Goal: Task Accomplishment & Management: Use online tool/utility

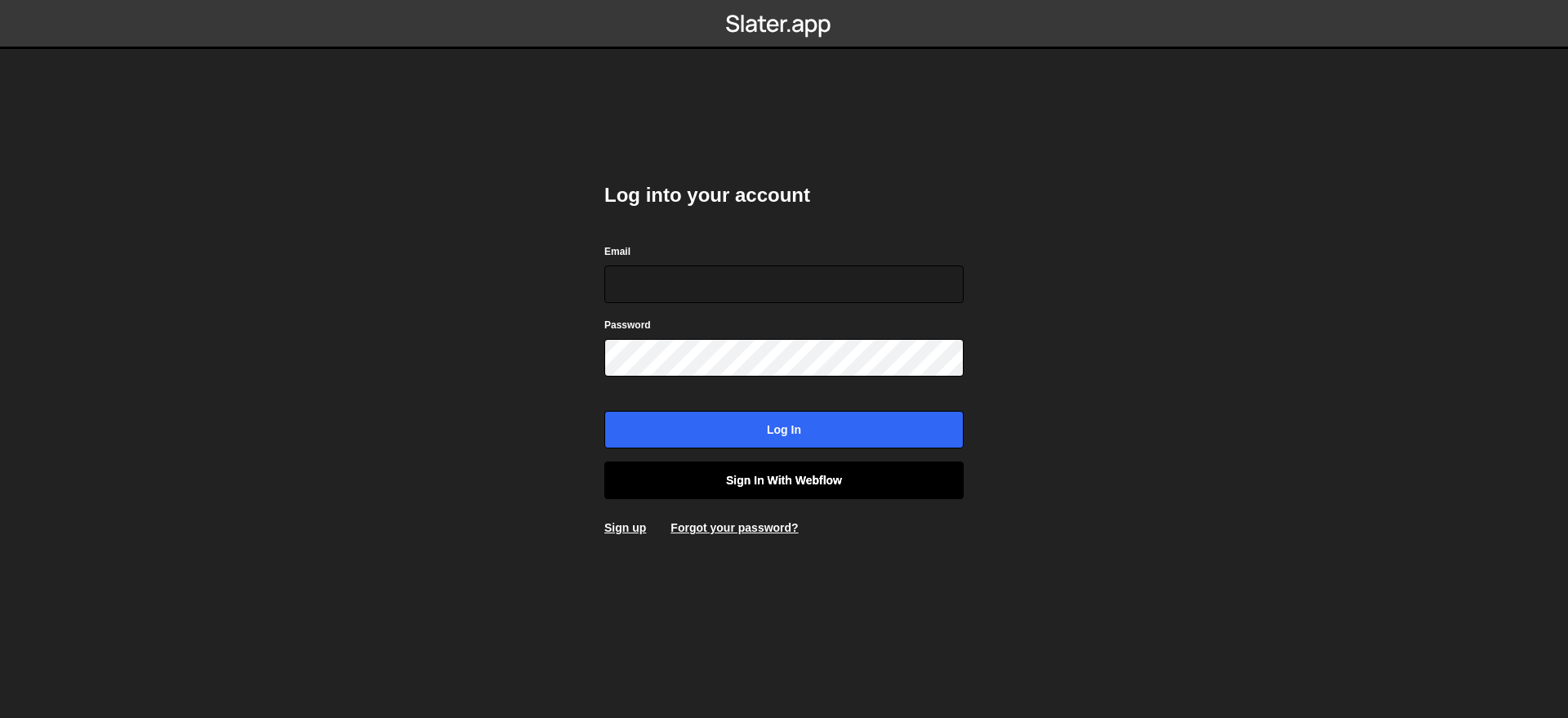
click at [838, 489] on link "Sign in with Webflow" at bounding box center [784, 480] width 359 height 38
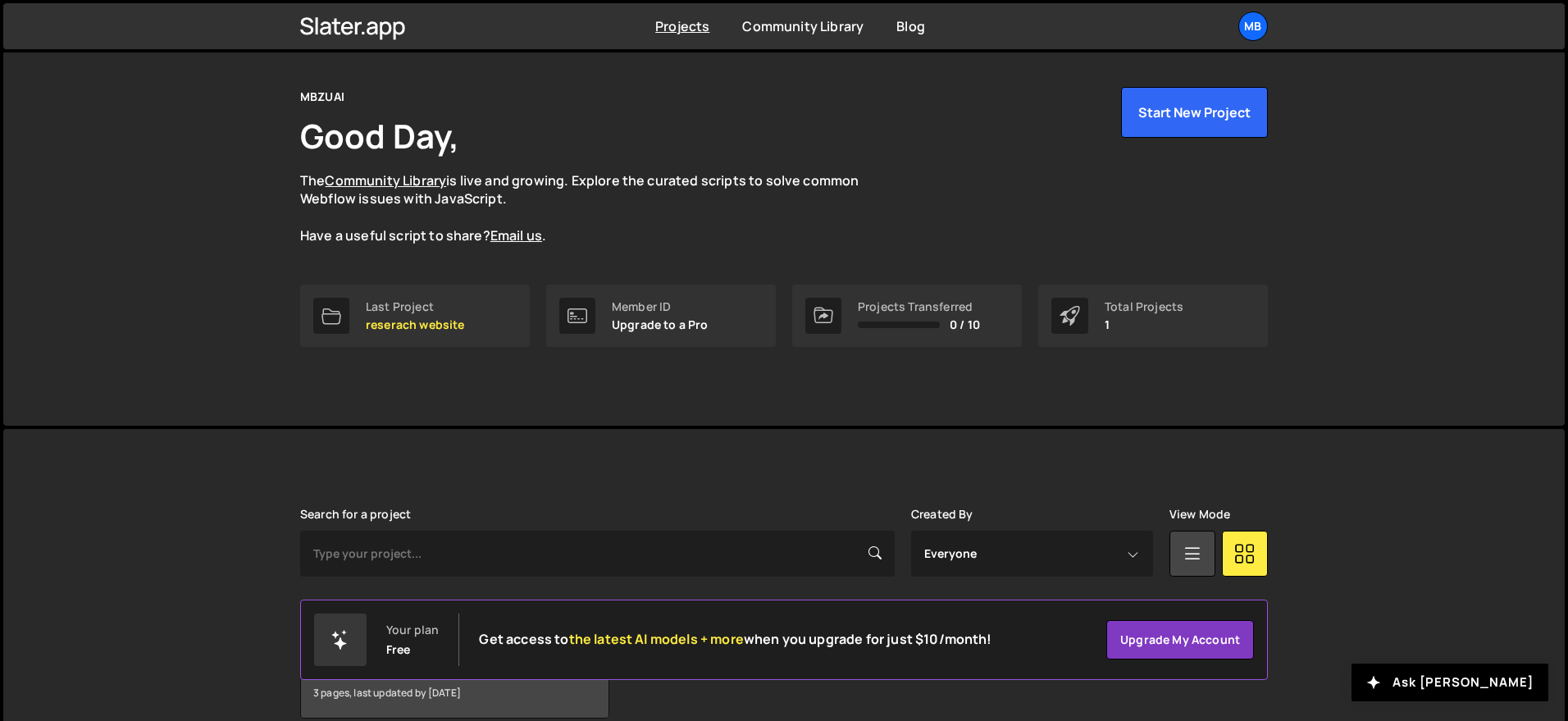
scroll to position [124, 0]
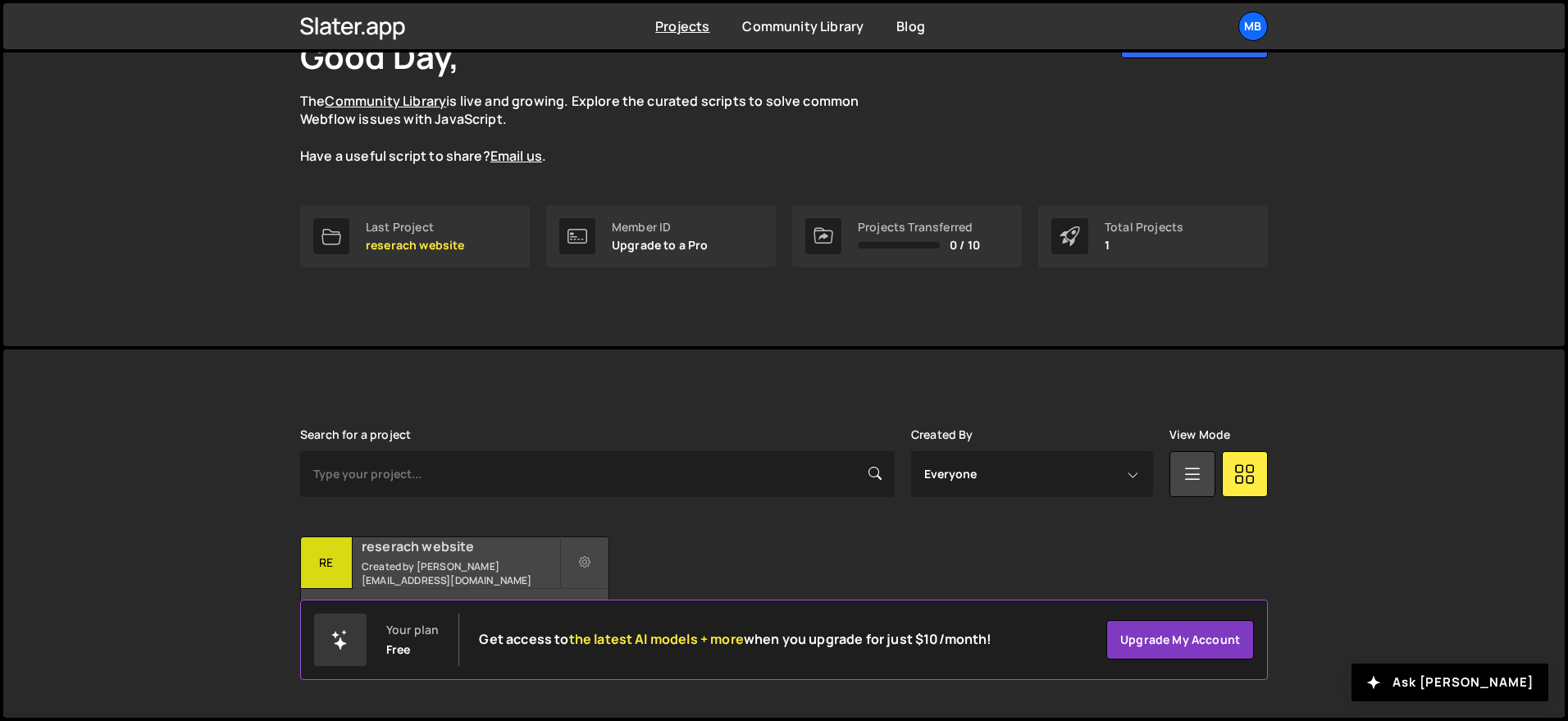
click at [396, 565] on small "Created by zaqi.silverano@mbzuai.ac.ae" at bounding box center [460, 573] width 198 height 28
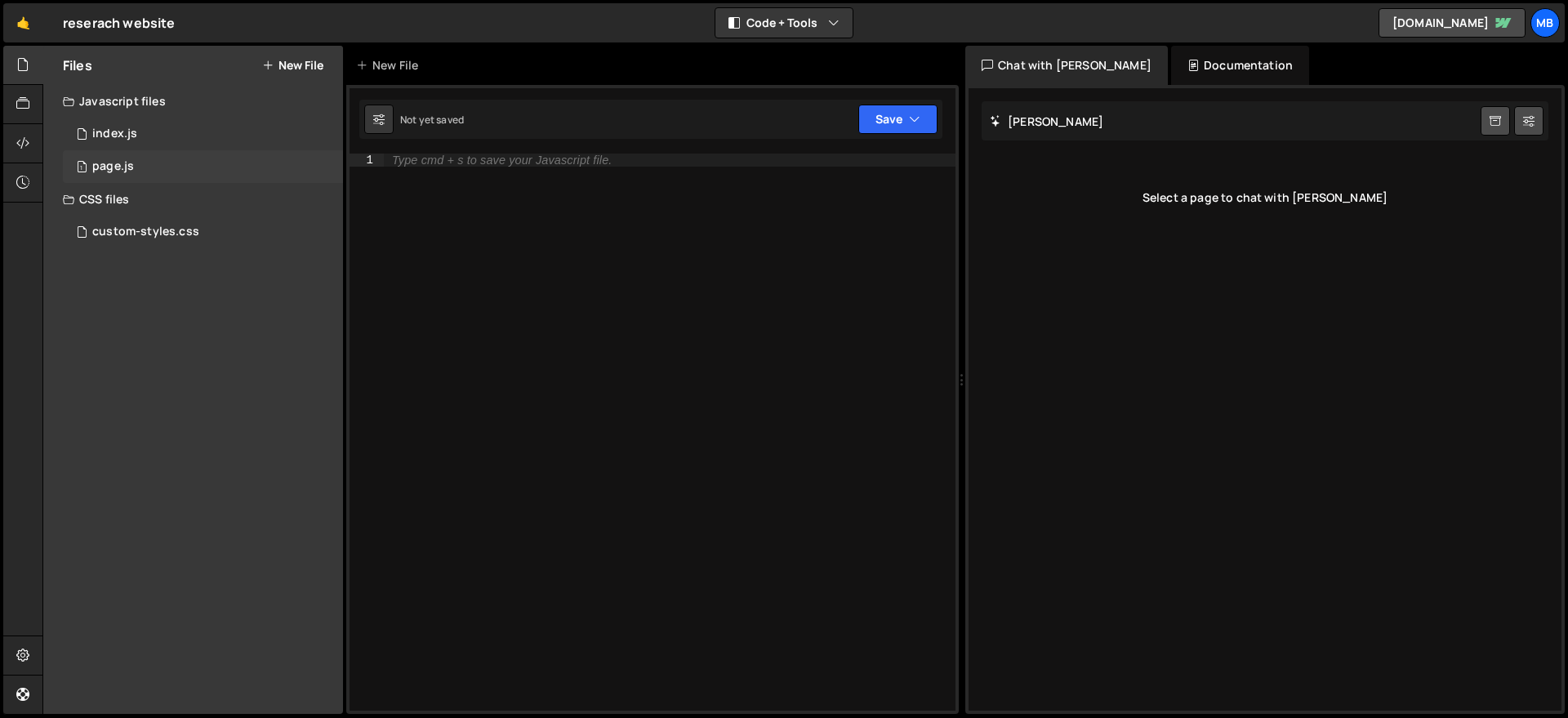
click at [183, 153] on div "1 page.js 0" at bounding box center [203, 166] width 280 height 33
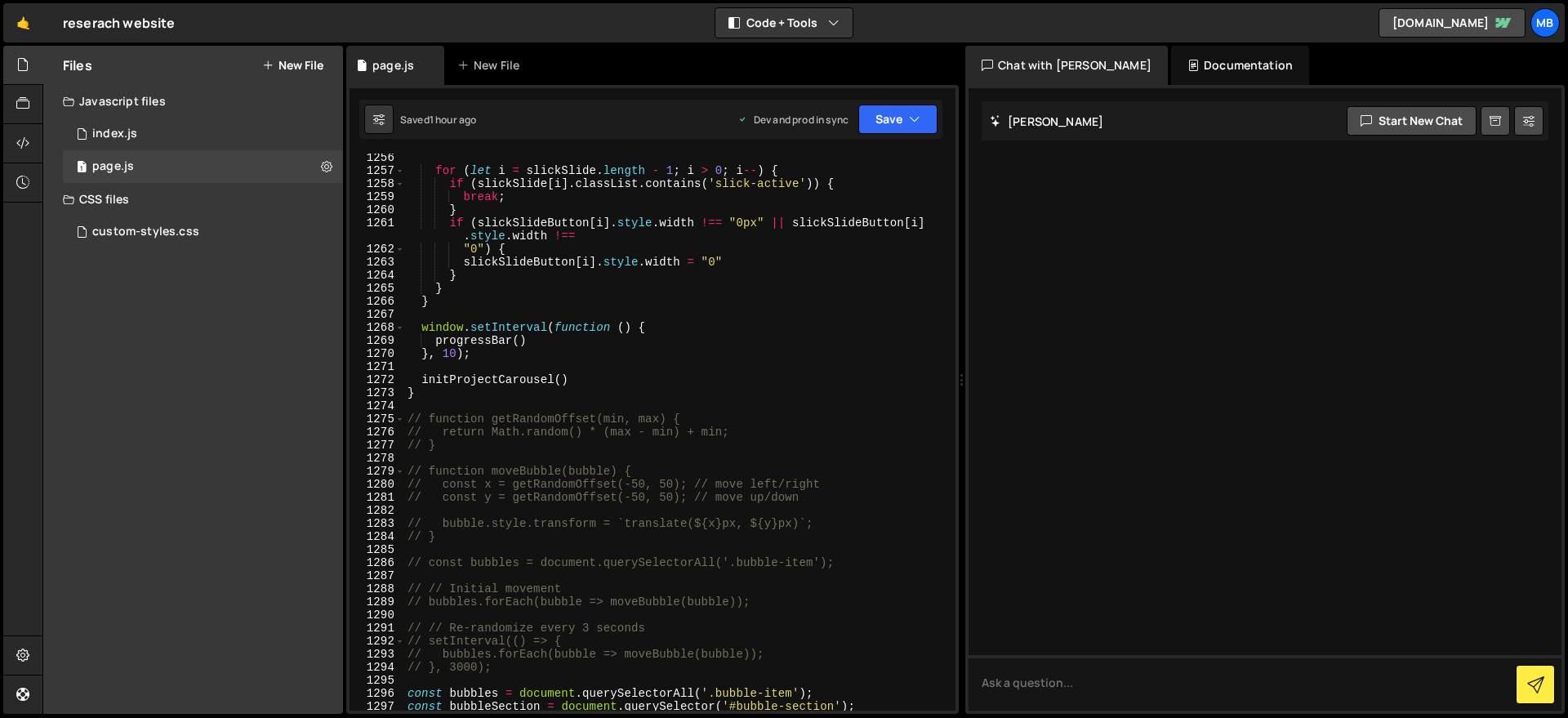
scroll to position [17871, 0]
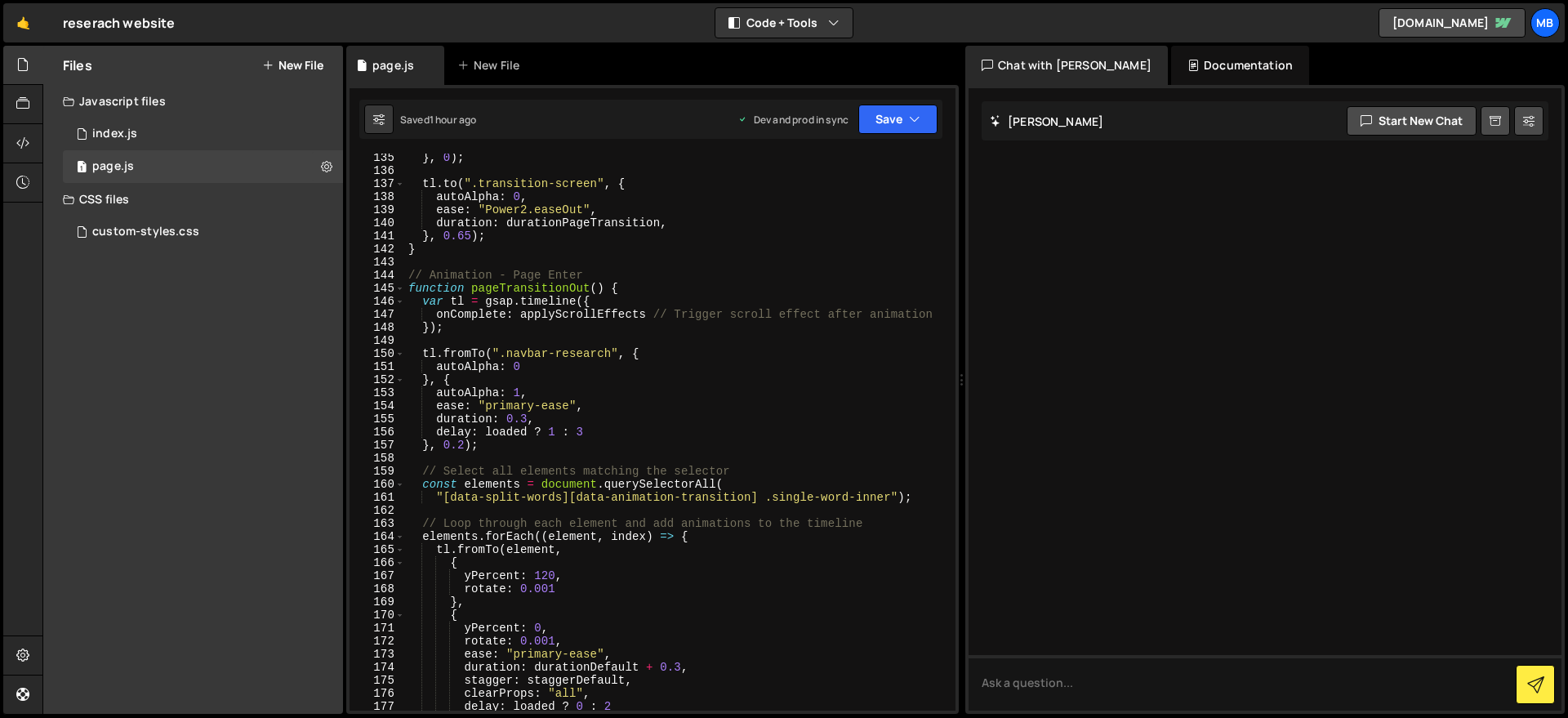
scroll to position [2296, 0]
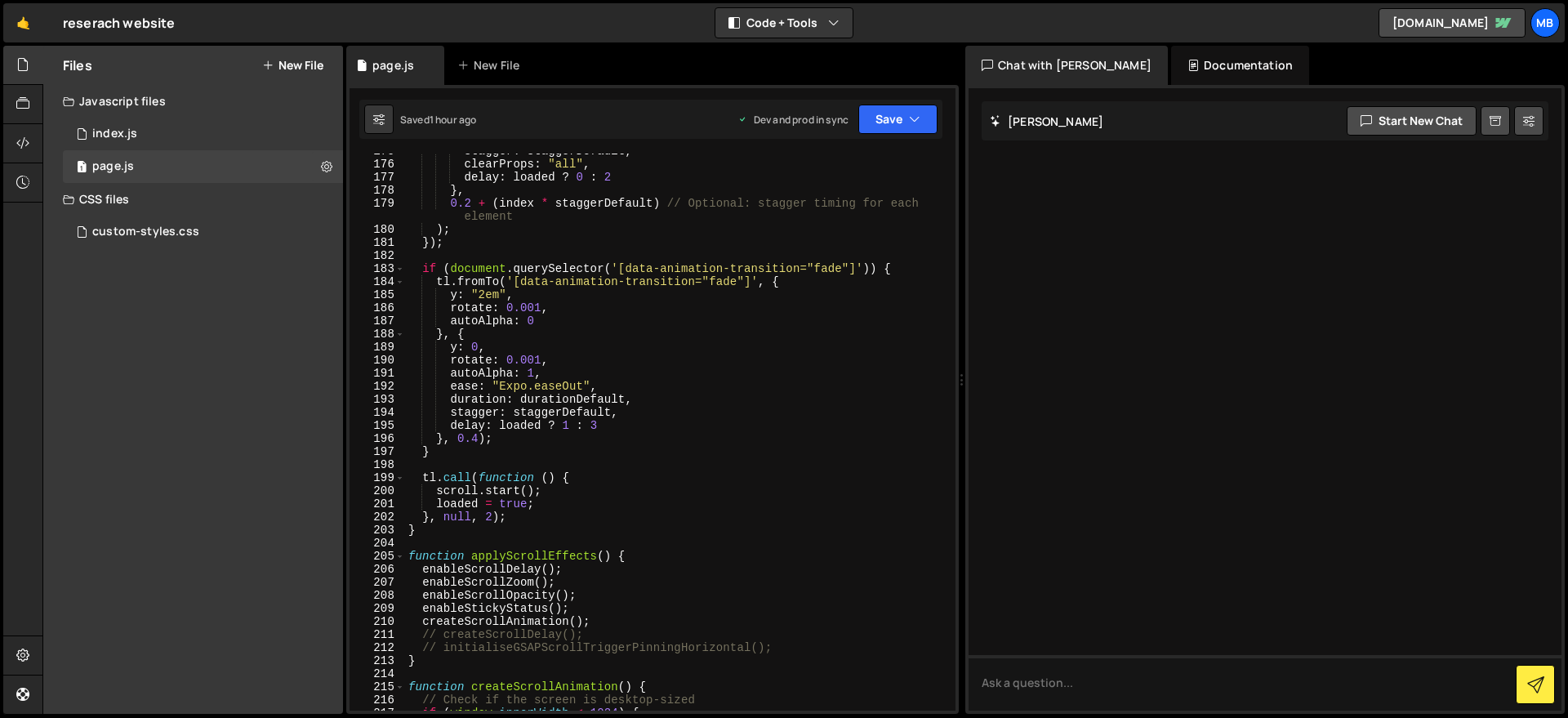
click at [783, 310] on div "stagger : staggerDefault , clearProps : "all" , delay : loaded ? 0 : 2 } , 0.2 …" at bounding box center [677, 436] width 544 height 583
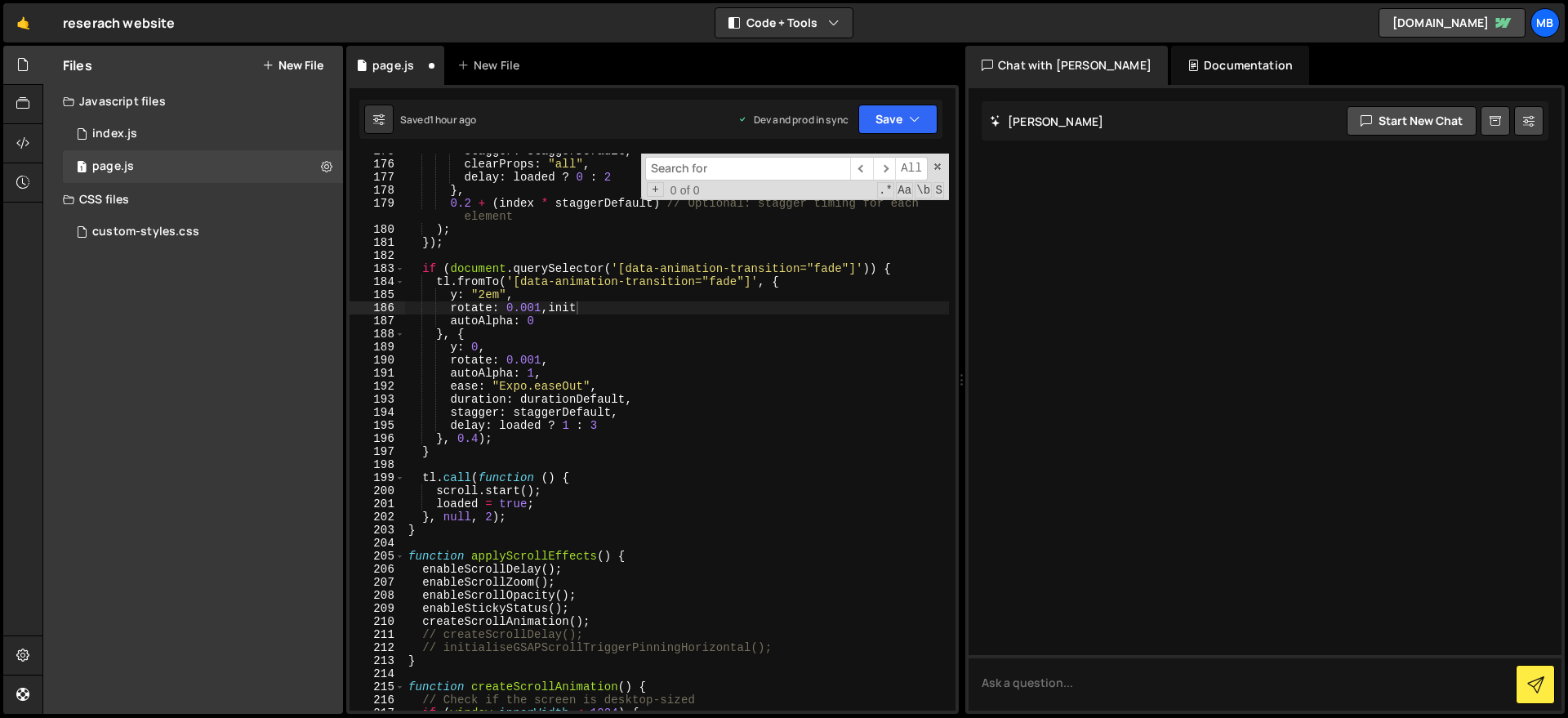
scroll to position [0, 9]
type textarea "rotate: 0.001,"
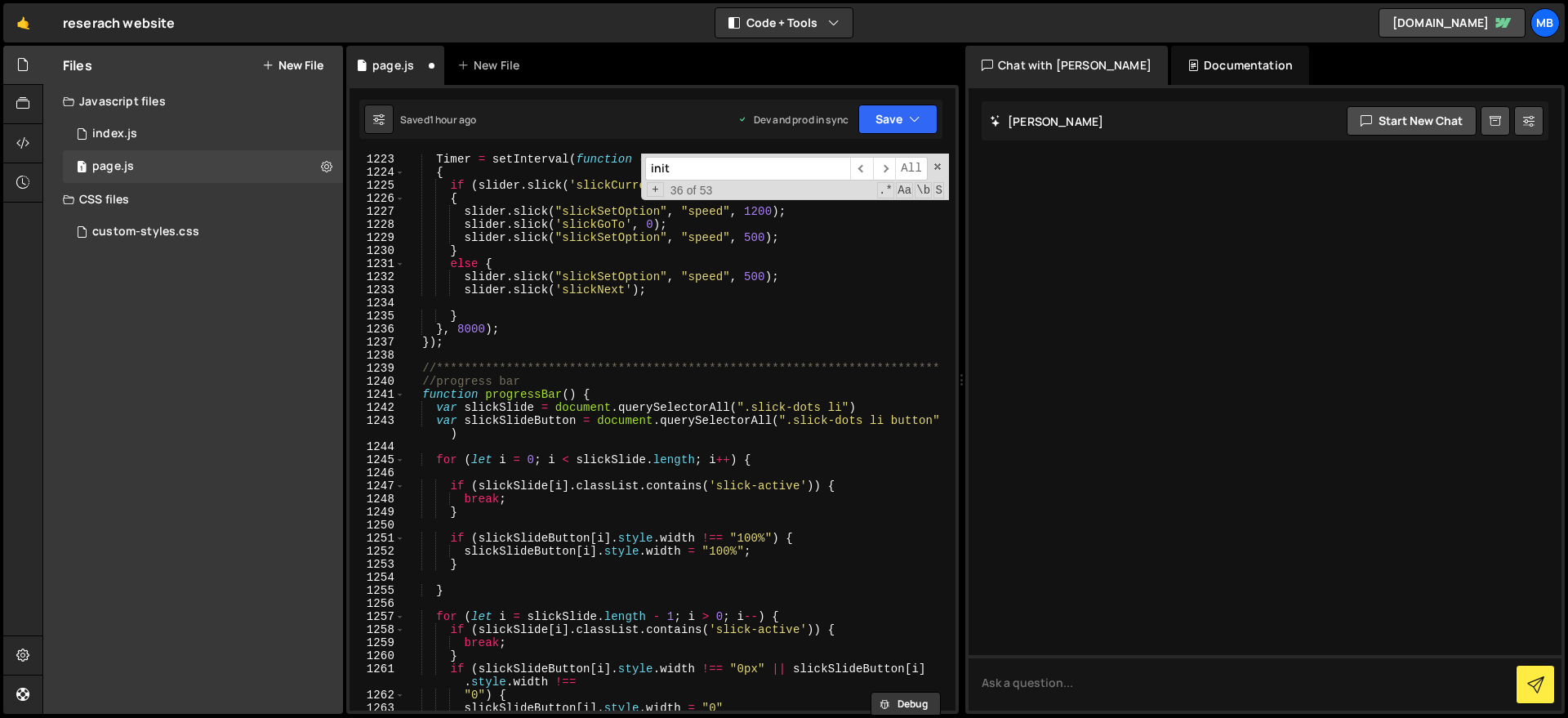
scroll to position [17891, 0]
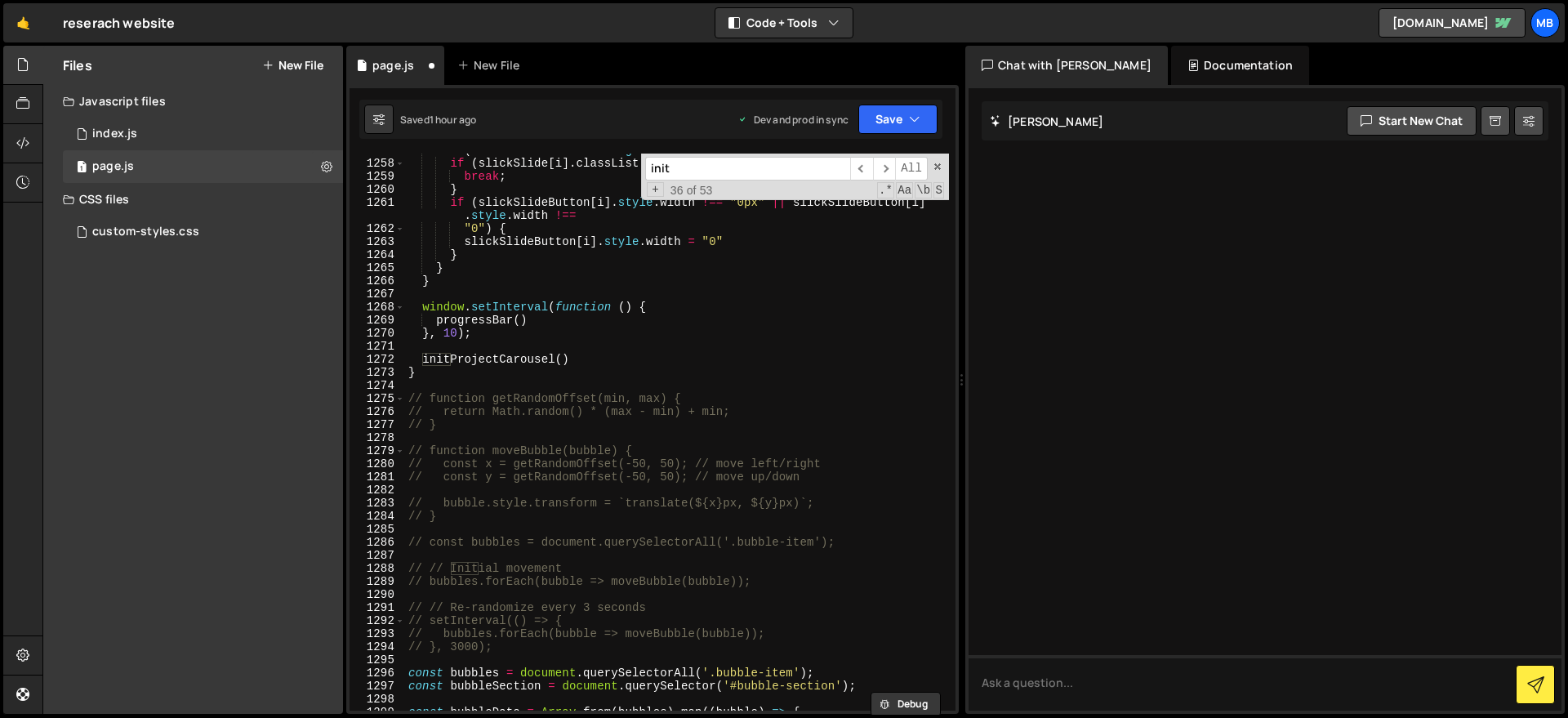
type input "init"
click at [422, 356] on div "for ( let i = slickSlide . length - 1 ; i > 0 ; i -- ) { if ( slickSlide [ i ] …" at bounding box center [677, 436] width 544 height 583
type textarea "// initProjectCarousel()"
click at [871, 122] on button "Save" at bounding box center [898, 119] width 80 height 29
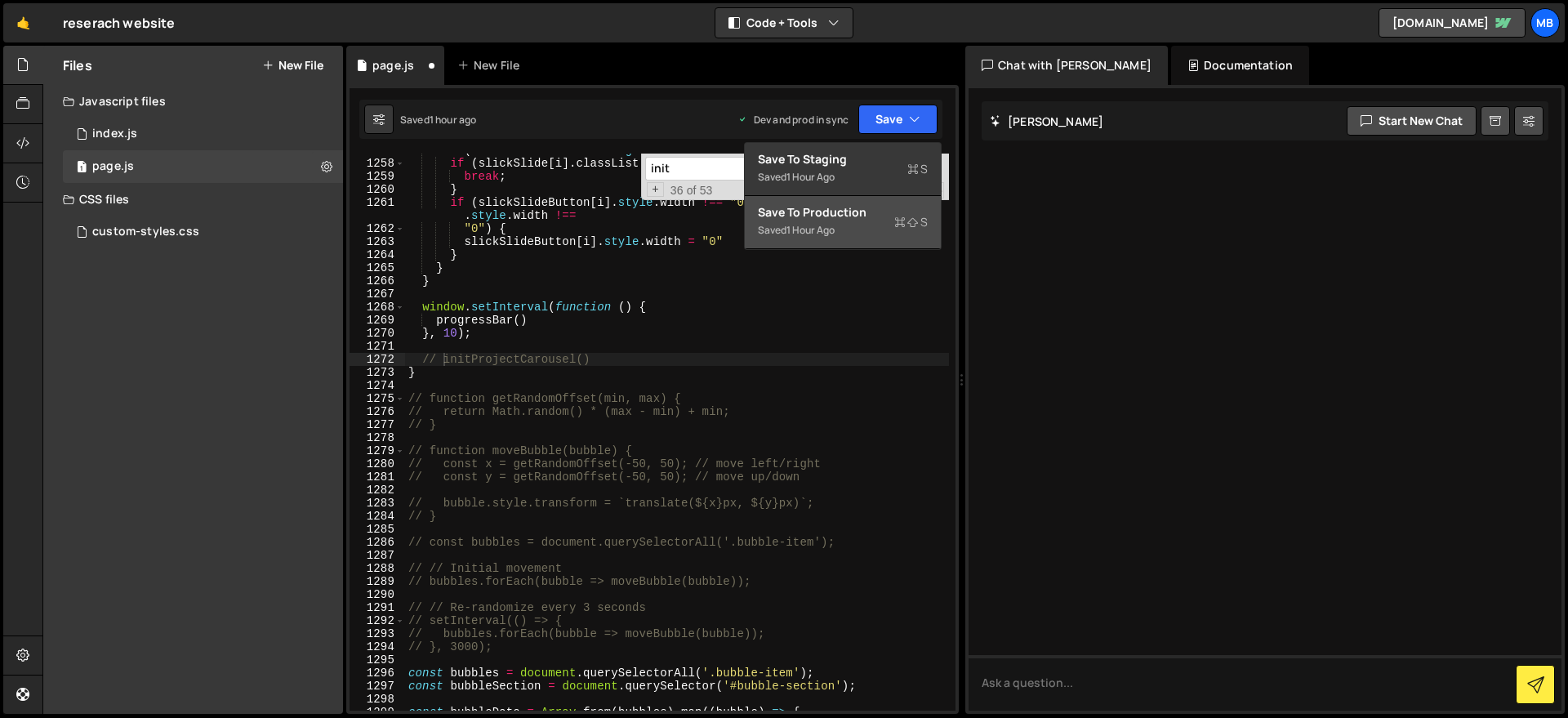
click at [874, 220] on div "Saved 1 hour ago" at bounding box center [843, 230] width 170 height 19
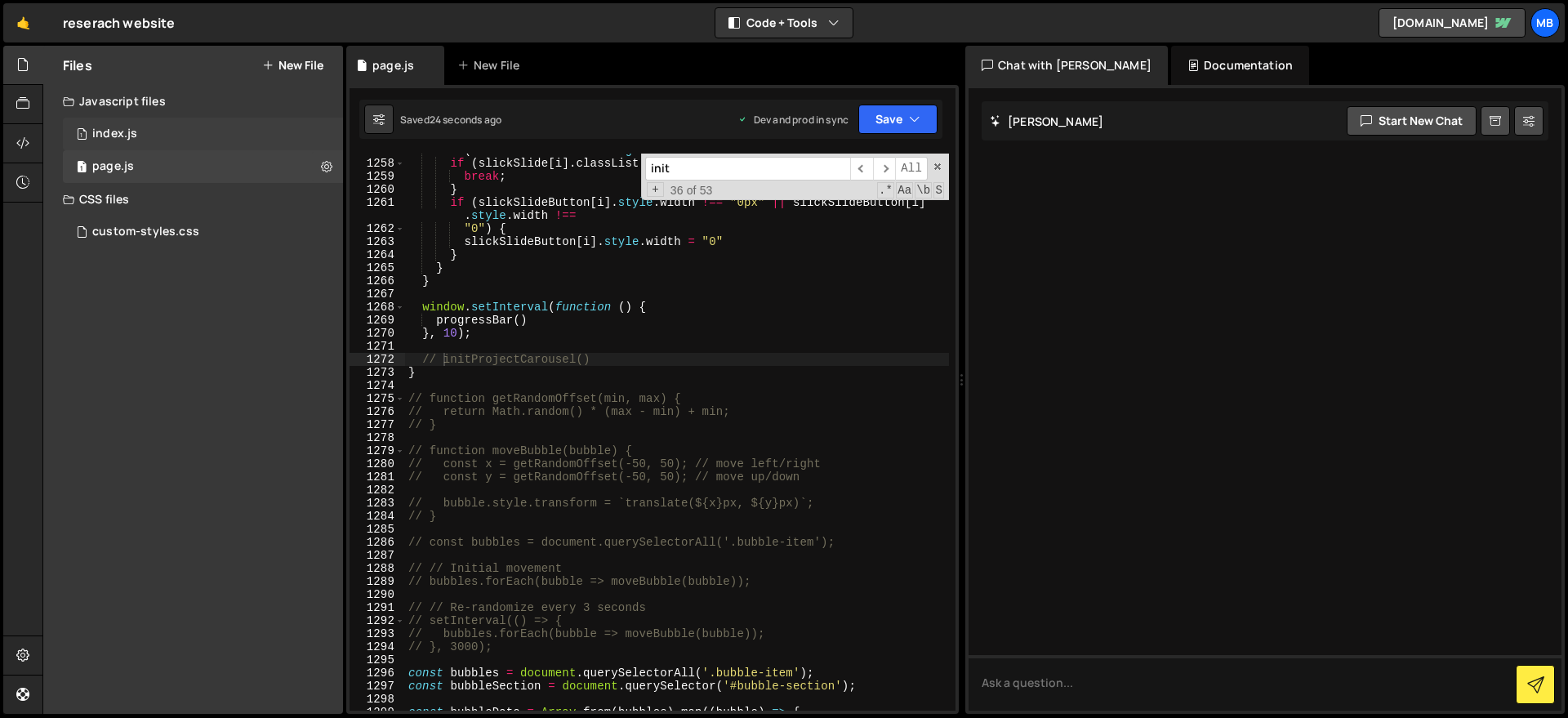
click at [101, 128] on div "index.js" at bounding box center [115, 134] width 45 height 15
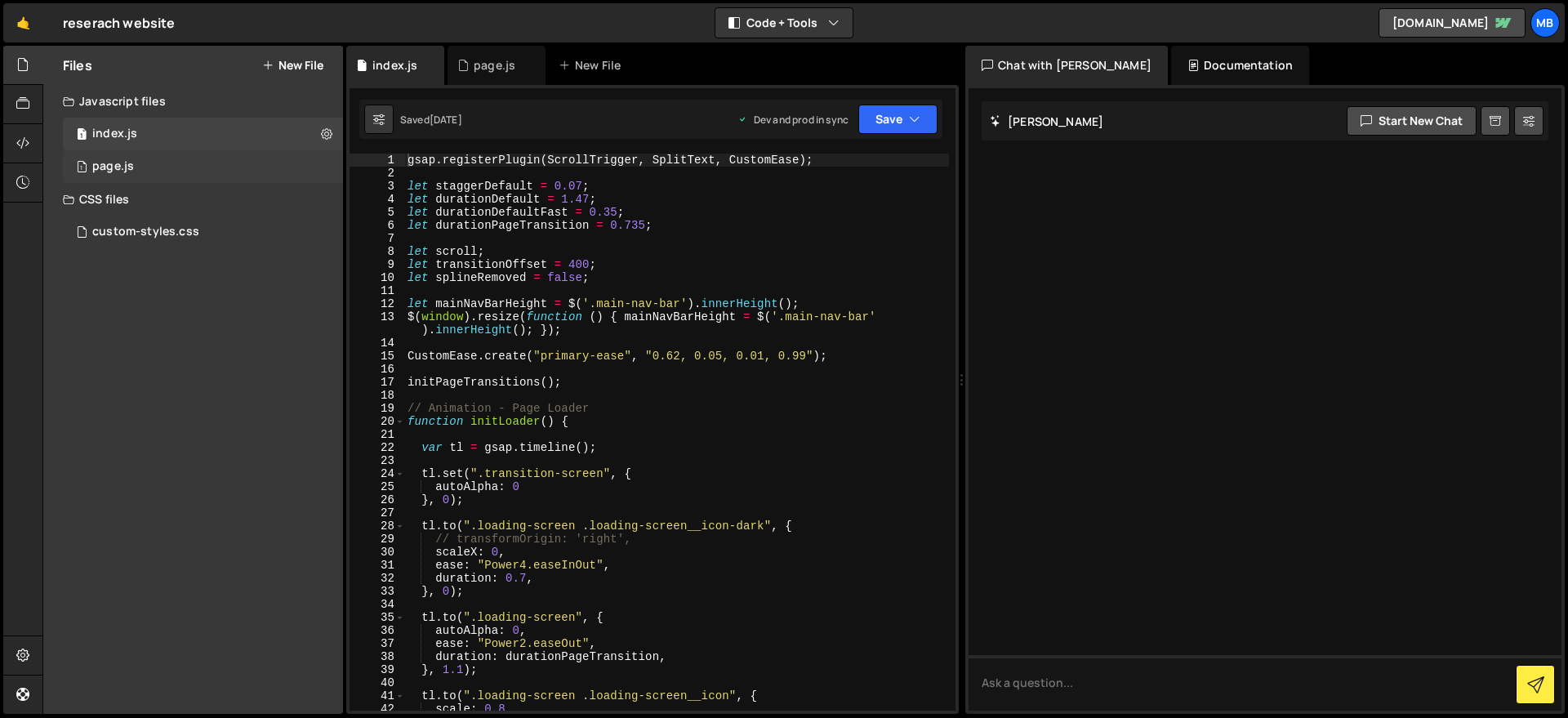
click at [121, 156] on div "1 page.js 0" at bounding box center [203, 166] width 280 height 33
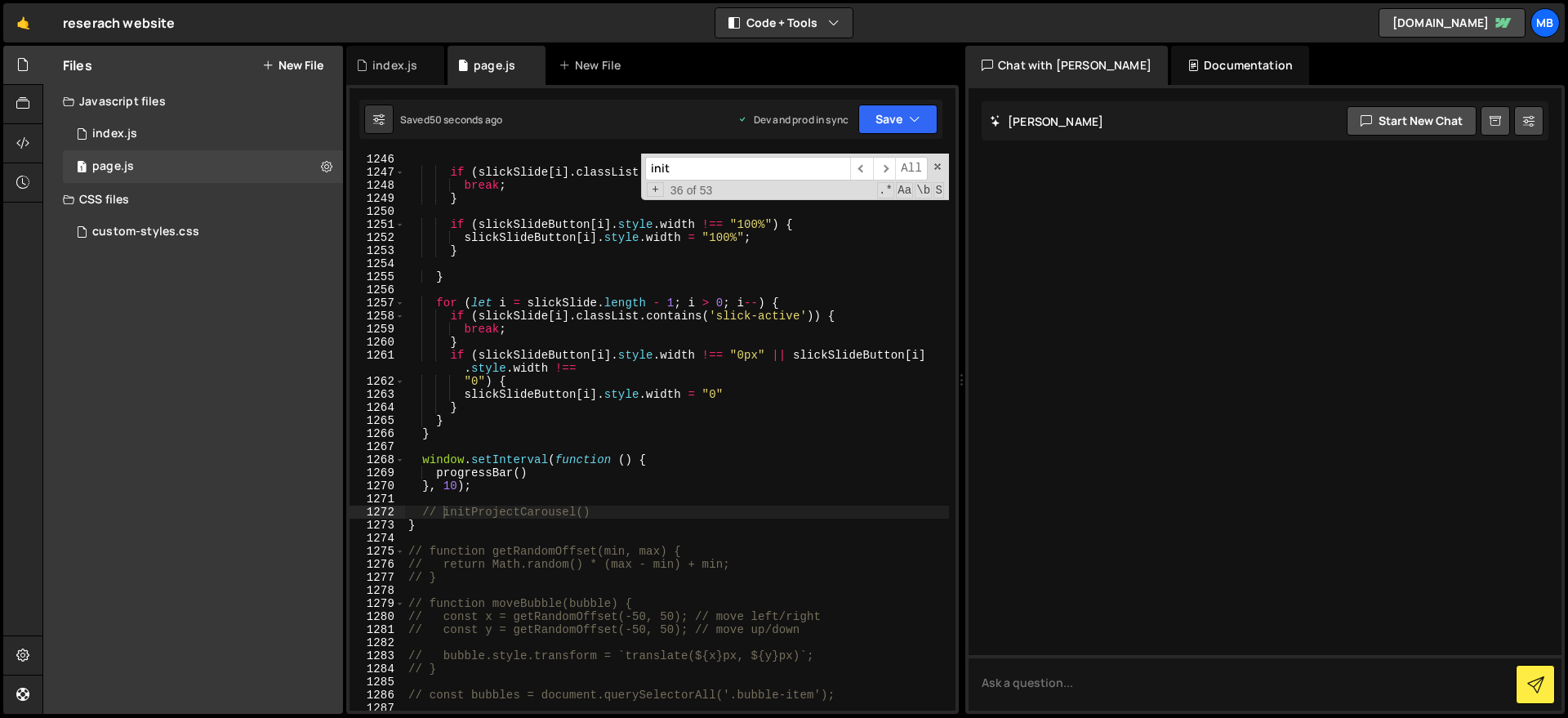
scroll to position [17739, 0]
click at [534, 516] on div "if ( slickSlide [ i ] . classList . contains ( 'slick-active' )) { break ; } if…" at bounding box center [677, 444] width 544 height 583
type input "initProjectCarousel"
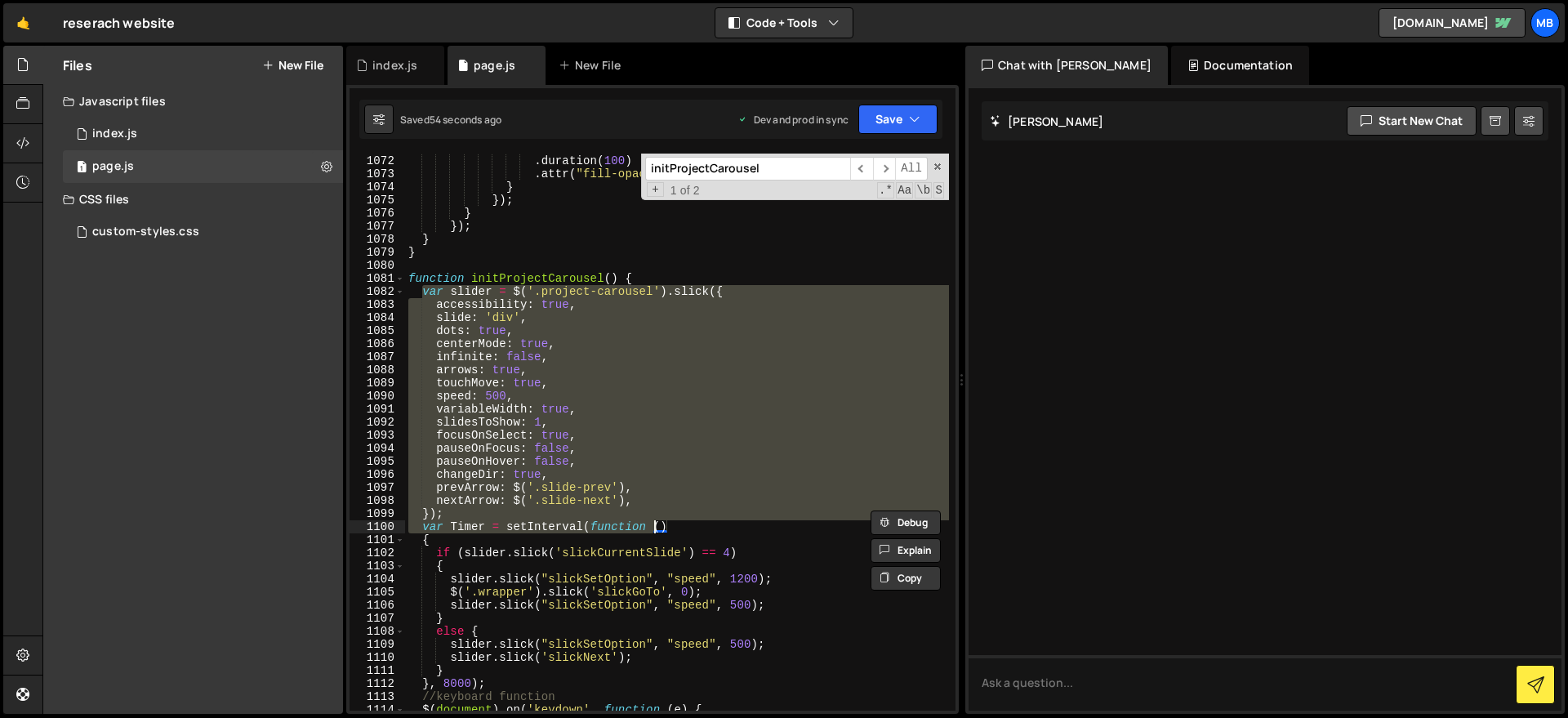
scroll to position [15461, 0]
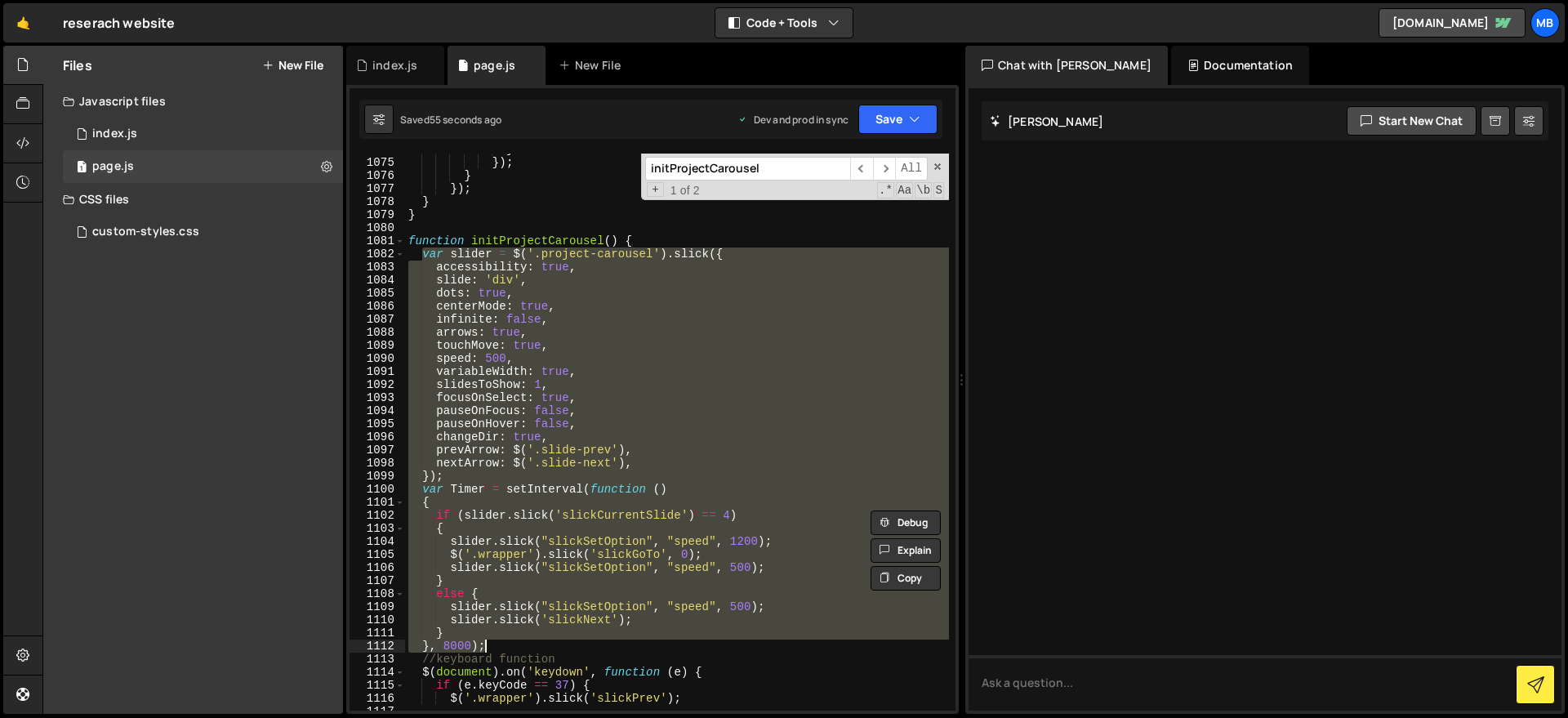
drag, startPoint x: 427, startPoint y: 328, endPoint x: 671, endPoint y: 646, distance: 400.8
click at [671, 646] on div "} }) ; } }) ; } } function initProjectCarousel ( ) { var slider = $ ( '.project…" at bounding box center [677, 435] width 544 height 583
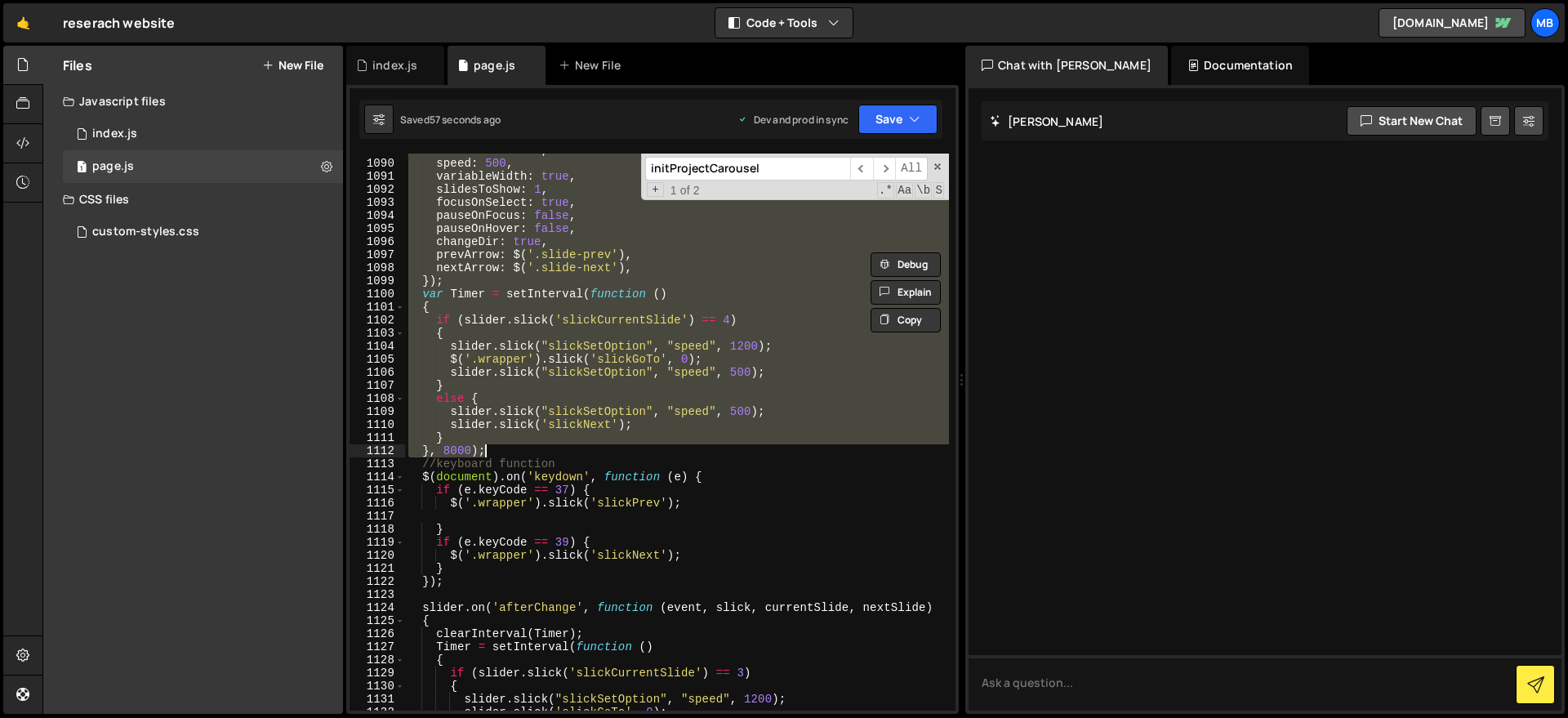
scroll to position [15656, 0]
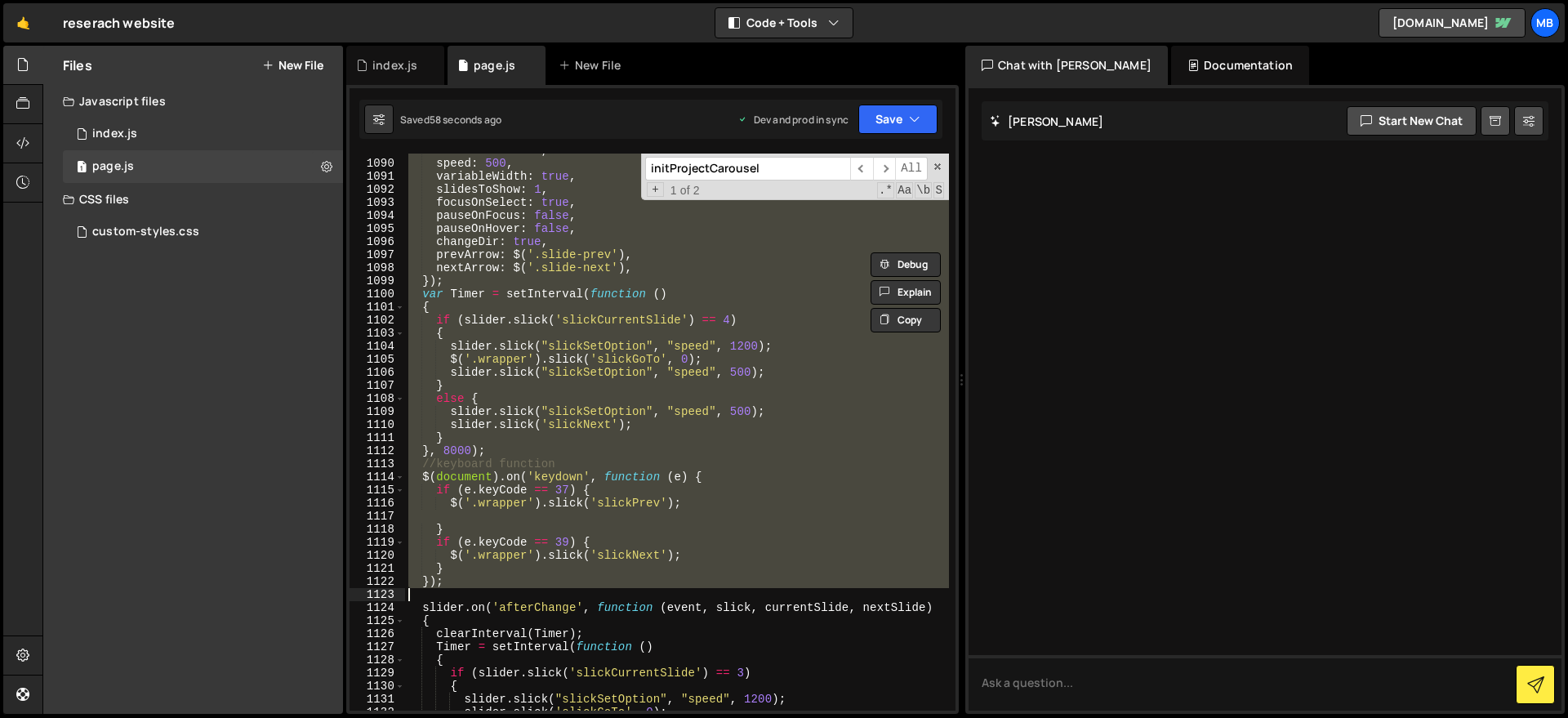
click at [645, 597] on div "touchMove : true , speed : 500 , variableWidth : true , slidesToShow : 1 , focu…" at bounding box center [677, 436] width 544 height 583
type textarea "});"
